Goal: Task Accomplishment & Management: Complete application form

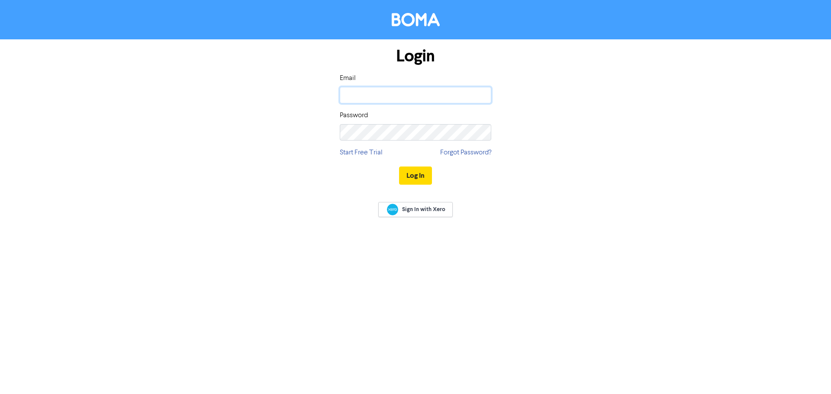
type input "[EMAIL_ADDRESS][DOMAIN_NAME]"
click at [413, 174] on button "Log In" at bounding box center [415, 176] width 33 height 18
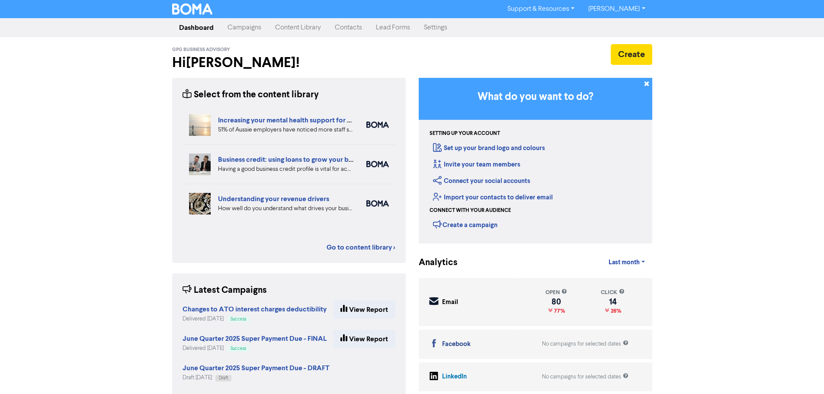
click at [341, 26] on link "Contacts" at bounding box center [348, 27] width 41 height 17
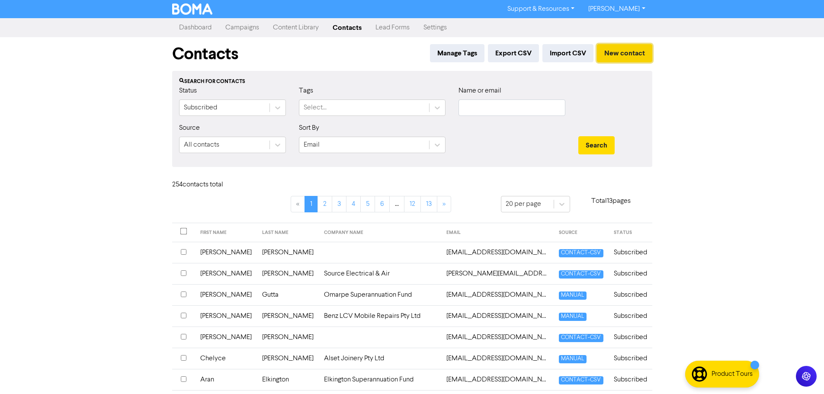
click at [621, 57] on button "New contact" at bounding box center [624, 53] width 55 height 18
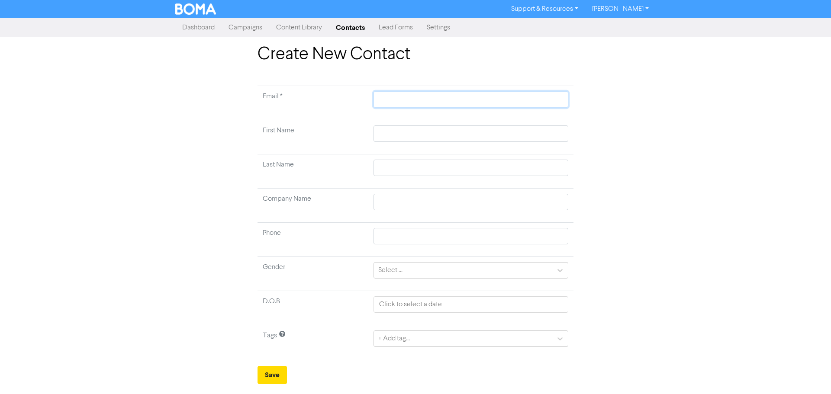
click at [394, 104] on input "text" at bounding box center [470, 99] width 195 height 16
type input "s"
type input "sh"
type input "she"
type input "shel"
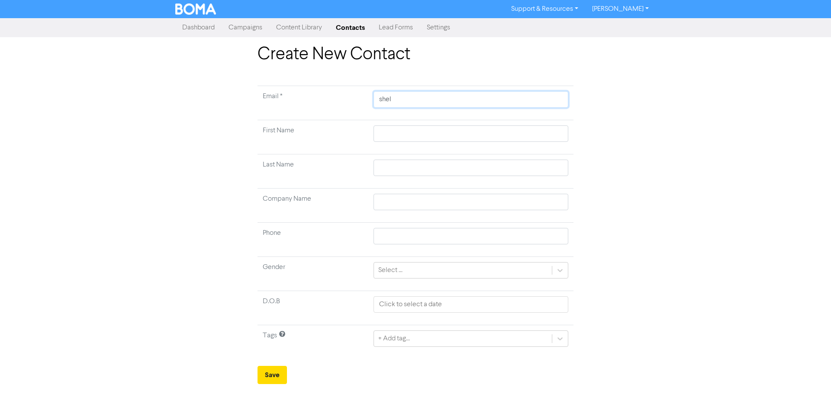
type input "shell"
type input "[PERSON_NAME]"
type input "[PERSON_NAME]."
type input "[PERSON_NAME].f"
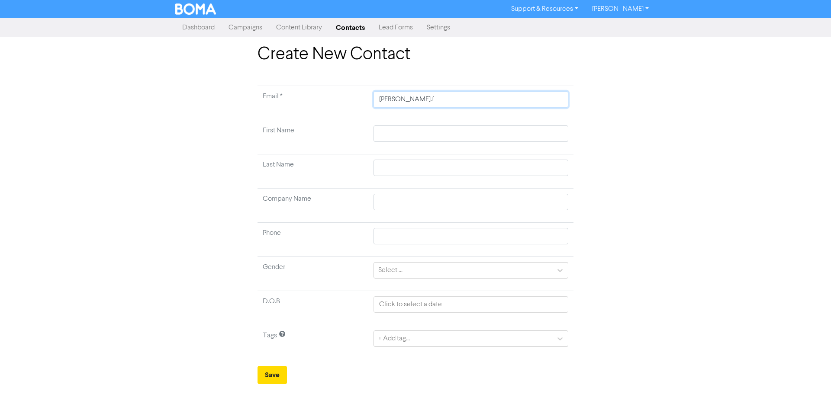
type input "[DOMAIN_NAME]"
type input "[PERSON_NAME].for"
type input "[PERSON_NAME].forb"
type input "[PERSON_NAME].forbe"
type input "[PERSON_NAME].[PERSON_NAME]"
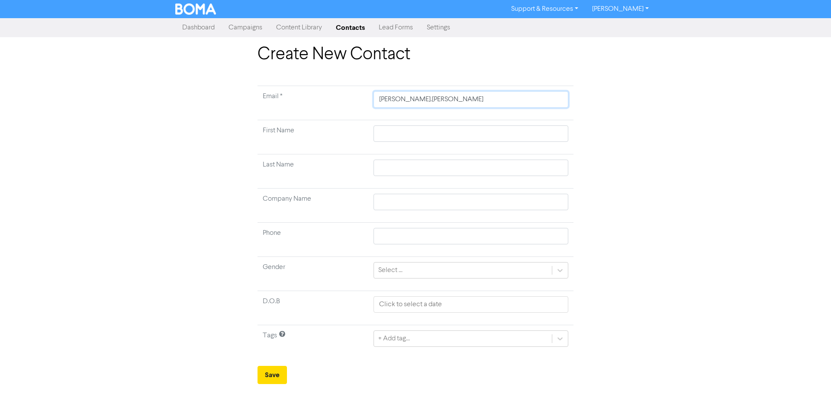
type input "[PERSON_NAME].[PERSON_NAME]@"
type input "[PERSON_NAME].[PERSON_NAME]@b"
type input "[PERSON_NAME].[PERSON_NAME]@bi"
type input "[PERSON_NAME].[PERSON_NAME]@big"
type input "[PERSON_NAME].[PERSON_NAME]@bigp"
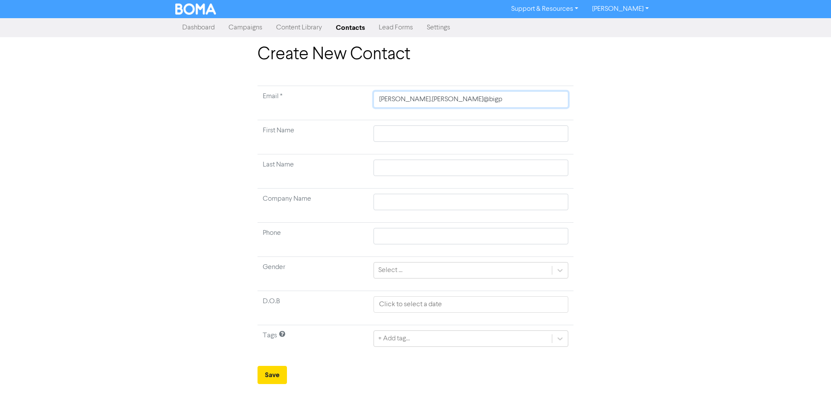
type input "[PERSON_NAME].[PERSON_NAME]@bigpo"
type input "[PERSON_NAME].[PERSON_NAME]@bigpon"
type input "[PERSON_NAME][EMAIL_ADDRESS][PERSON_NAME]"
type input "[PERSON_NAME][EMAIL_ADDRESS][PERSON_NAME]."
type input "[PERSON_NAME].[PERSON_NAME]@bigpond.c"
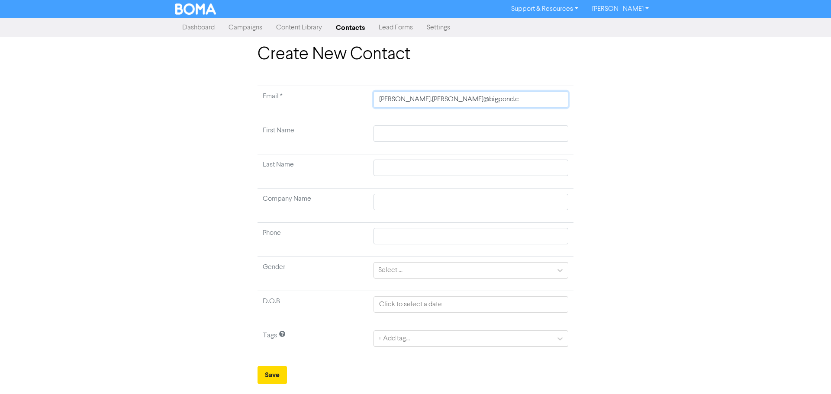
type input "[PERSON_NAME][EMAIL_ADDRESS][PERSON_NAME][DOMAIN_NAME]"
click at [407, 135] on input "text" at bounding box center [470, 133] width 195 height 16
type input "S"
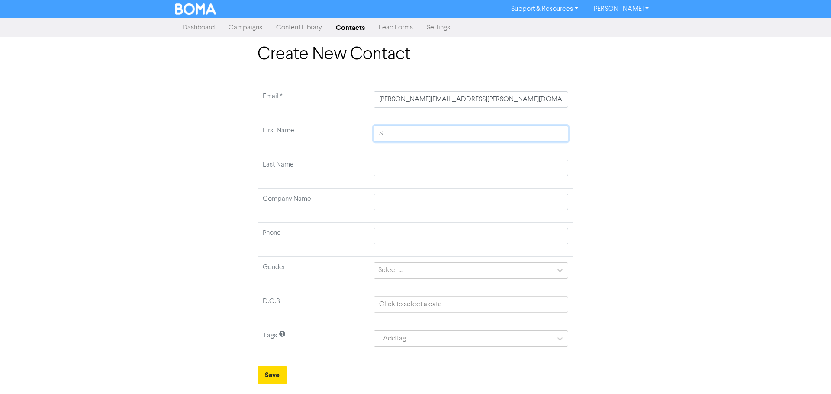
type input "Sh"
type input "She"
type input "Shel"
type input "Shell"
type input "[PERSON_NAME]"
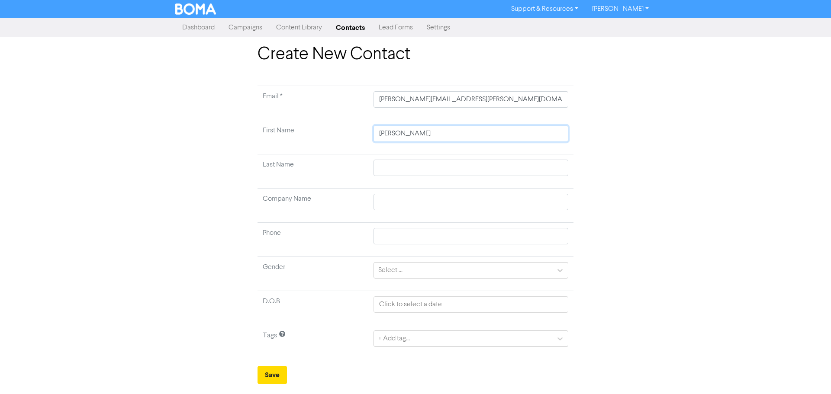
type input "[PERSON_NAME]"
type input "F"
type input "Fo"
type input "For"
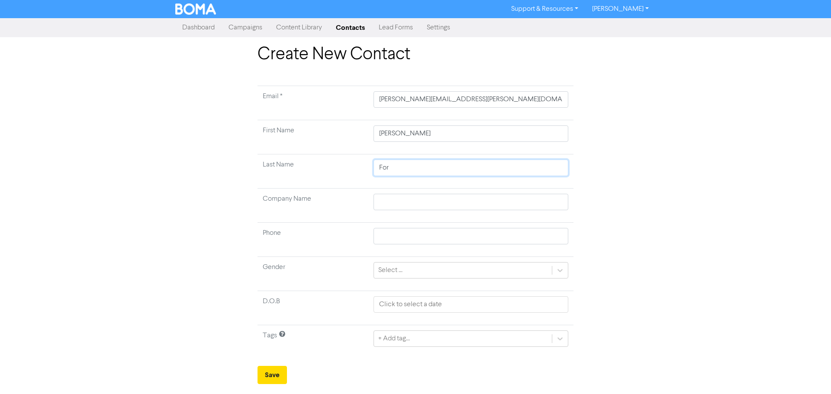
type input "Forb"
type input "Forbe"
type input "Forbes"
click at [395, 267] on div "Select ..." at bounding box center [390, 270] width 24 height 10
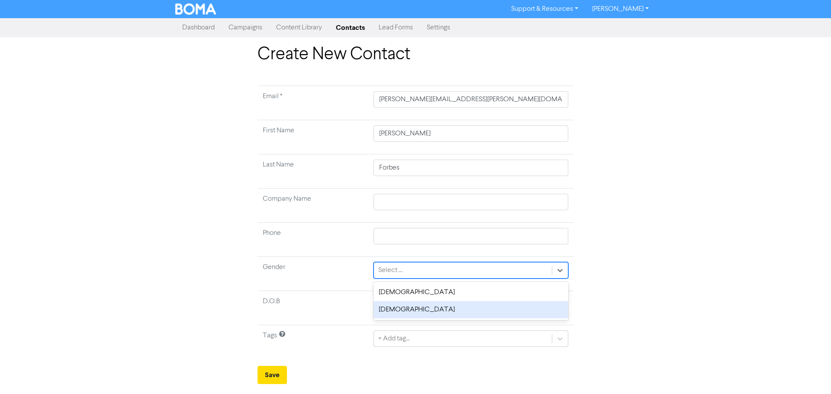
click at [392, 308] on div "[DEMOGRAPHIC_DATA]" at bounding box center [470, 309] width 195 height 17
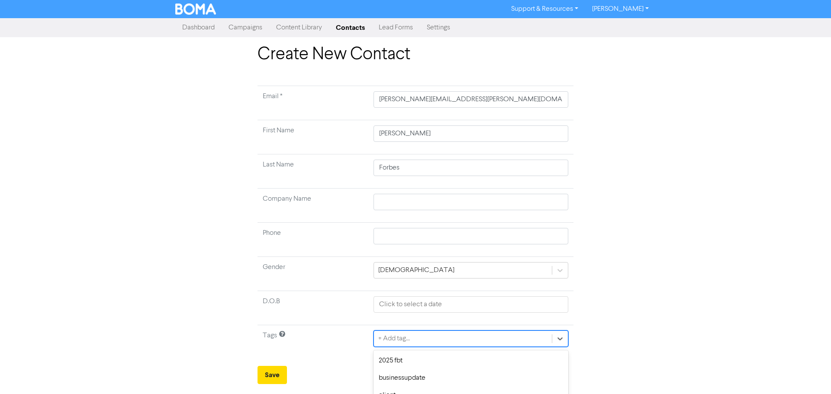
click at [404, 337] on div "option network focused, 5 of 9. 9 results available. Use Up and Down to choose …" at bounding box center [470, 338] width 195 height 16
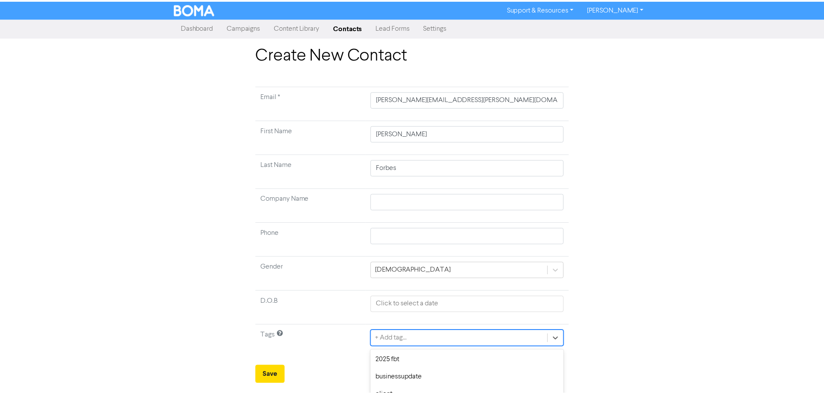
scroll to position [86, 0]
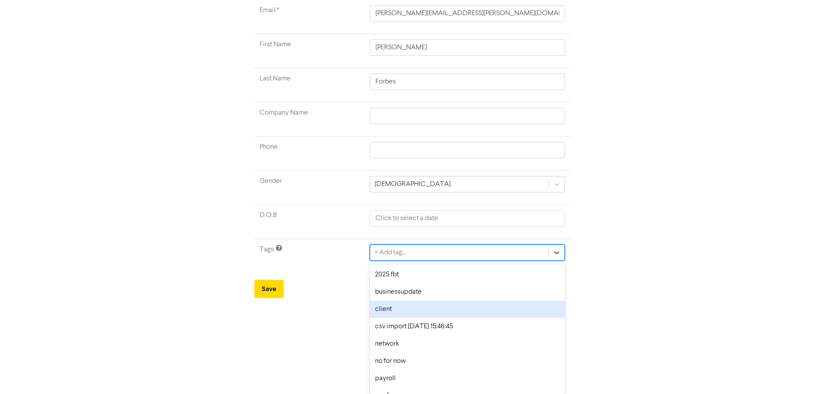
click at [396, 306] on div "client" at bounding box center [467, 309] width 195 height 17
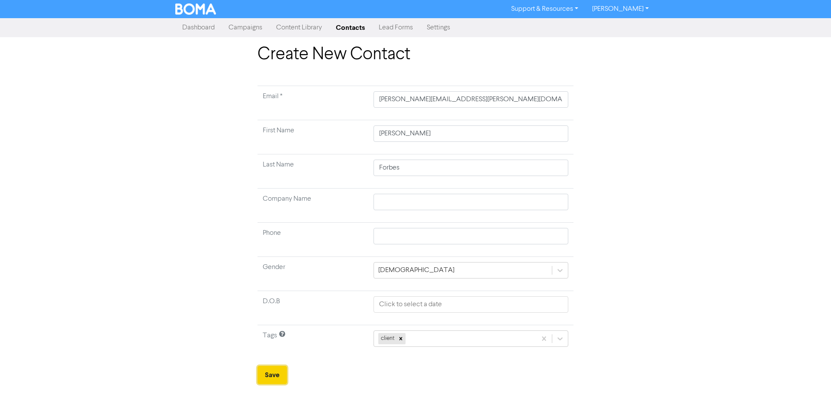
click at [273, 369] on button "Save" at bounding box center [271, 375] width 29 height 18
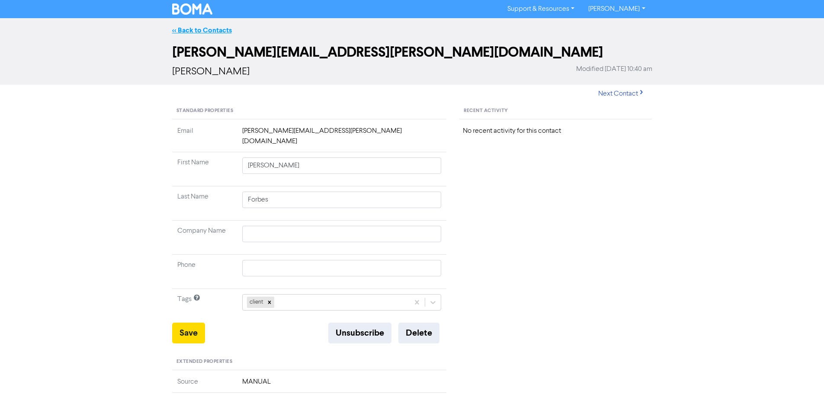
click at [209, 28] on link "<< Back to Contacts" at bounding box center [202, 30] width 60 height 9
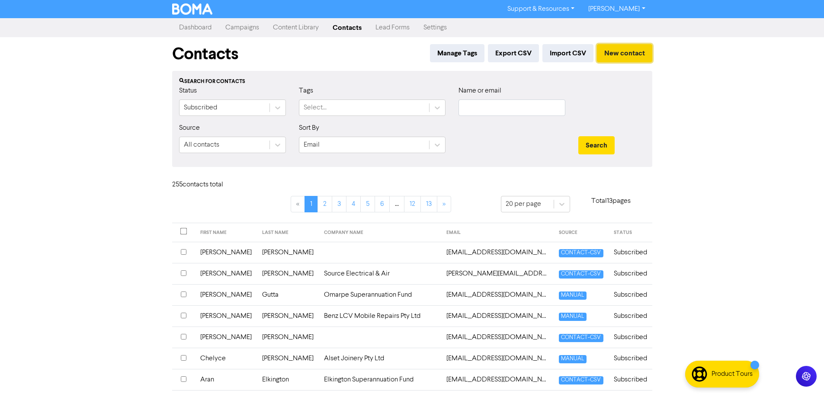
click at [624, 56] on button "New contact" at bounding box center [624, 53] width 55 height 18
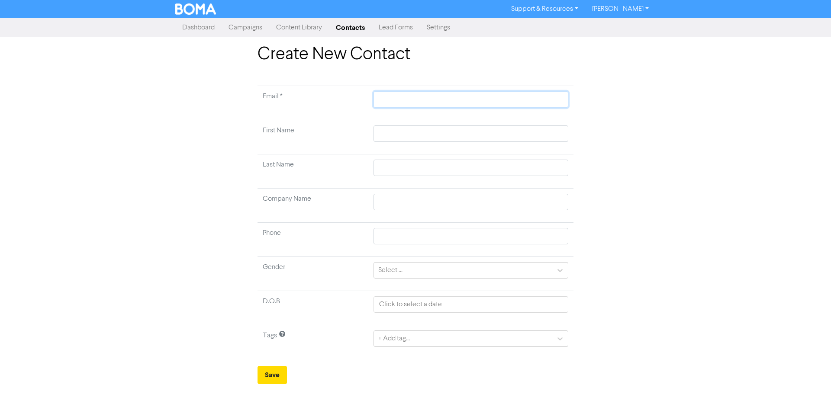
click at [392, 99] on input "text" at bounding box center [470, 99] width 195 height 16
type input "t"
type input "tr"
type input "tre"
type input "tren"
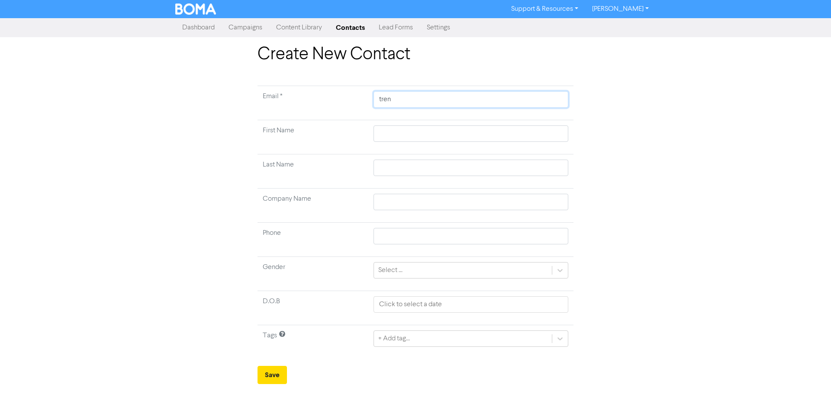
type input "trent"
type input "trent."
type input "trent.f"
click at [394, 127] on input "text" at bounding box center [470, 133] width 195 height 16
click at [402, 274] on div "Select ..." at bounding box center [463, 271] width 178 height 16
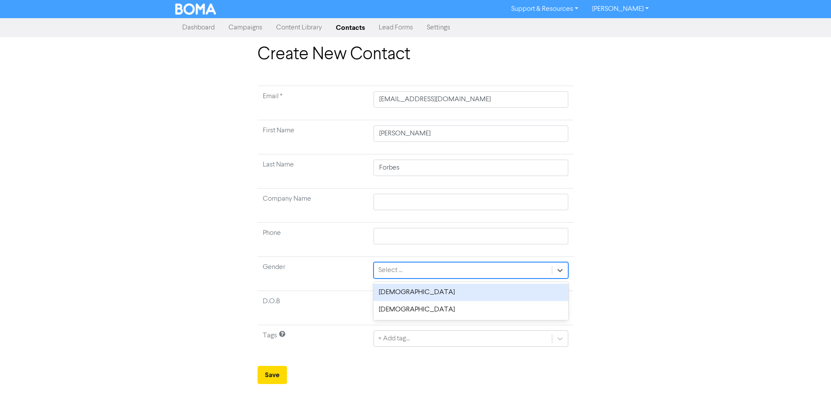
click at [398, 294] on div "[DEMOGRAPHIC_DATA]" at bounding box center [470, 292] width 195 height 17
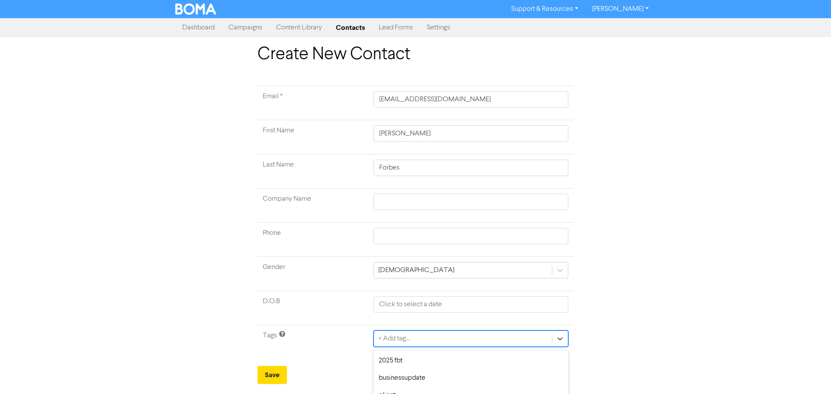
click at [398, 338] on div "option network focused, 5 of 9. 9 results available. Use Up and Down to choose …" at bounding box center [470, 338] width 195 height 16
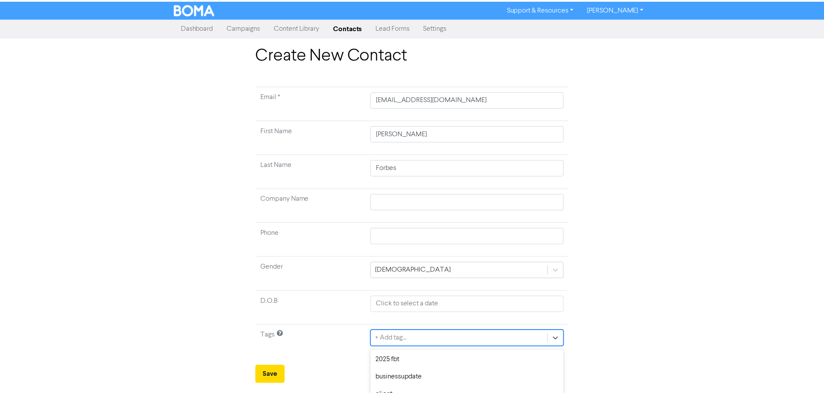
scroll to position [86, 0]
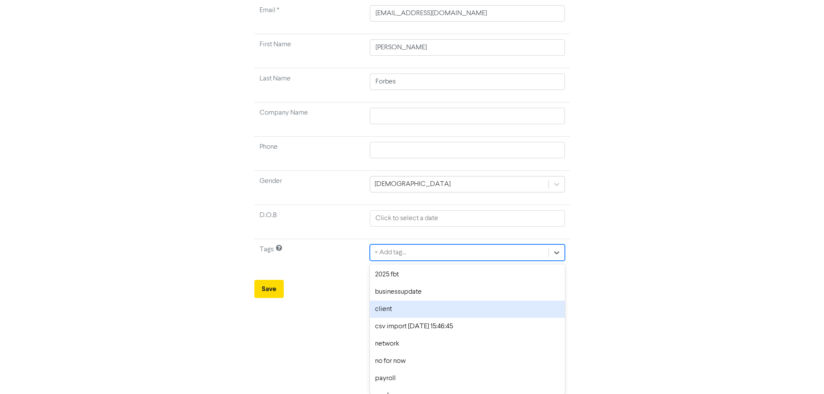
click at [389, 305] on div "client" at bounding box center [467, 309] width 195 height 17
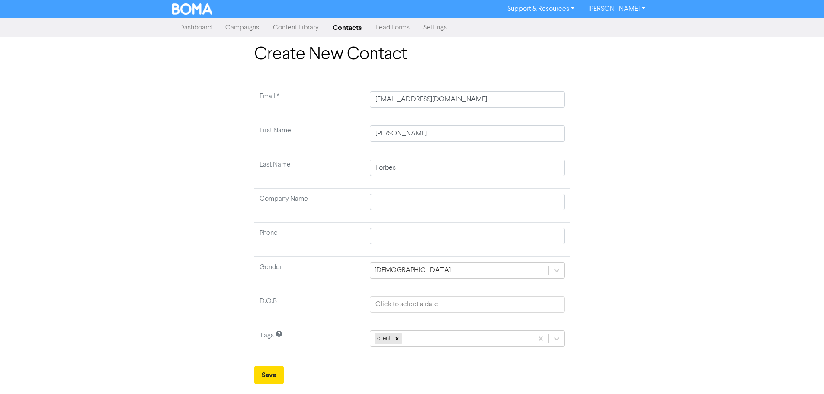
scroll to position [0, 0]
click at [273, 376] on button "Save" at bounding box center [271, 375] width 29 height 18
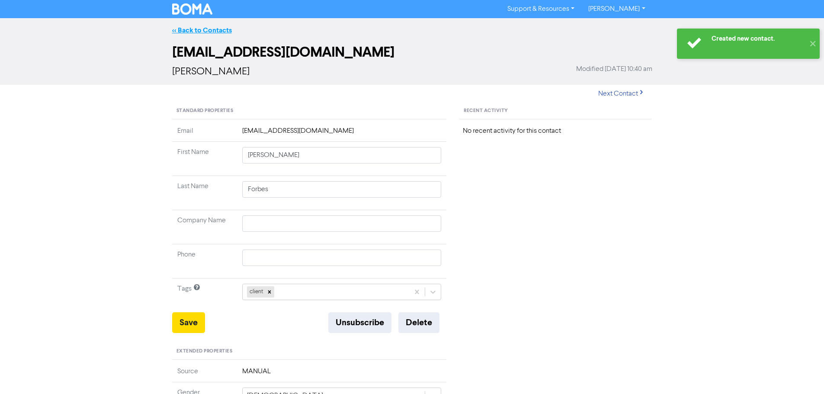
click at [207, 30] on link "<< Back to Contacts" at bounding box center [202, 30] width 60 height 9
